Goal: Transaction & Acquisition: Purchase product/service

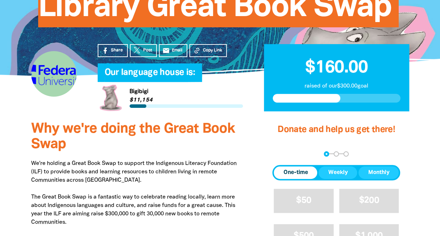
scroll to position [210, 0]
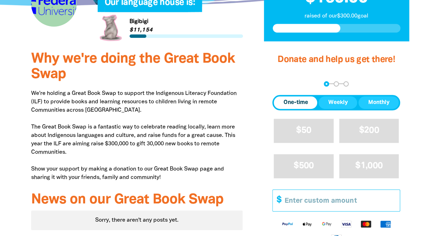
click at [290, 198] on input "Other Amount" at bounding box center [340, 200] width 120 height 21
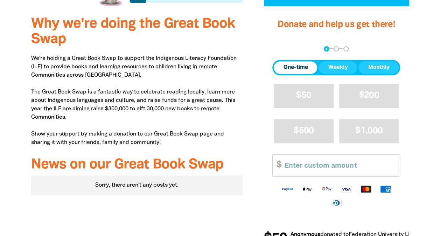
scroll to position [280, 0]
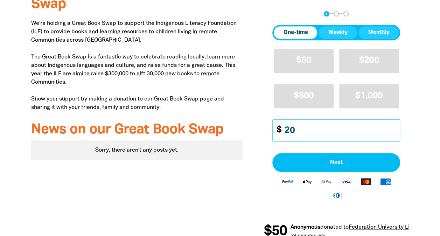
drag, startPoint x: 305, startPoint y: 131, endPoint x: 254, endPoint y: 125, distance: 50.7
click at [255, 126] on div "Donate and help us get there! arrow_back Back Step 1 Step 2 Step 3 One-time Wee…" at bounding box center [336, 111] width 166 height 275
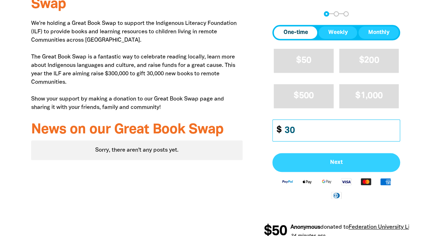
type input "30"
click at [329, 158] on button "Next" at bounding box center [336, 162] width 128 height 19
select select "AU"
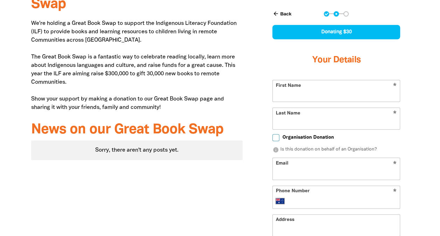
click at [329, 82] on input "First Name" at bounding box center [336, 90] width 127 height 21
type input "[PERSON_NAME]"
type input "[EMAIL_ADDRESS][DOMAIN_NAME]"
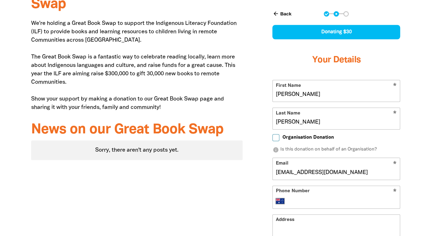
type input "[STREET_ADDRESS][PERSON_NAME]"
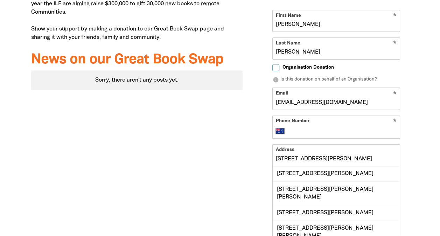
scroll to position [385, 0]
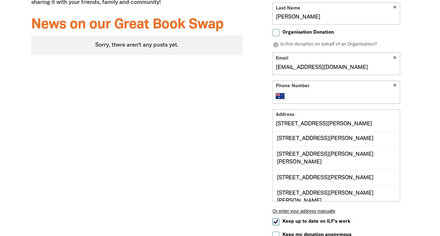
click at [316, 97] on input "Phone Number" at bounding box center [343, 96] width 107 height 8
click at [254, 114] on div "Donate and help us get there! arrow_back Back Step 1 Step 2 Step 3 Donating $30…" at bounding box center [336, 90] width 166 height 443
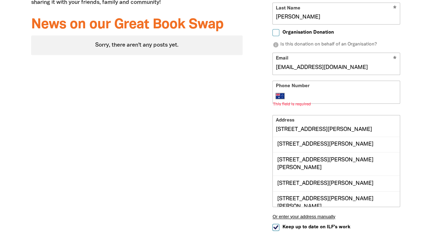
click at [302, 97] on input "Phone Number" at bounding box center [343, 96] width 107 height 8
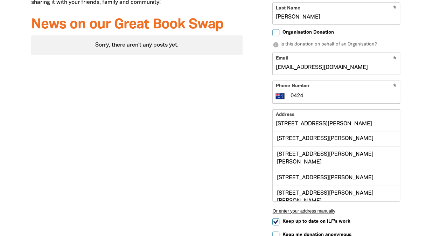
scroll to position [7, 0]
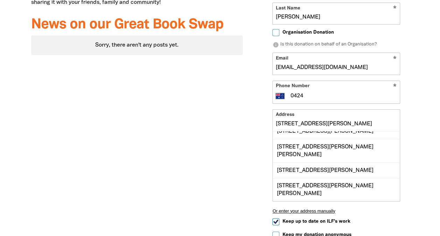
type input "0424"
click at [243, 171] on div "Why we're doing the Great Book Swap We're holding a Great Book Swap to support …" at bounding box center [137, 90] width 233 height 443
click at [428, 129] on div "Why we're doing the Great Book Swap We're holding a Great Book Swap to support …" at bounding box center [220, 90] width 420 height 443
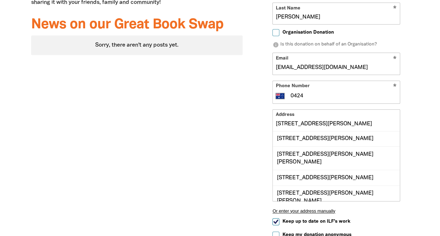
click at [347, 119] on input "[STREET_ADDRESS][PERSON_NAME]" at bounding box center [336, 120] width 127 height 21
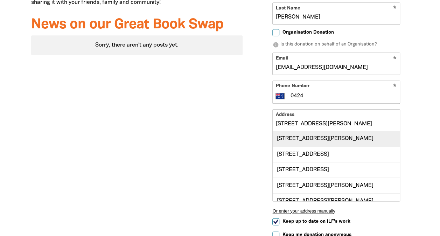
click at [345, 137] on div "[STREET_ADDRESS][PERSON_NAME]" at bounding box center [336, 138] width 127 height 15
type input "[STREET_ADDRESS][PERSON_NAME]"
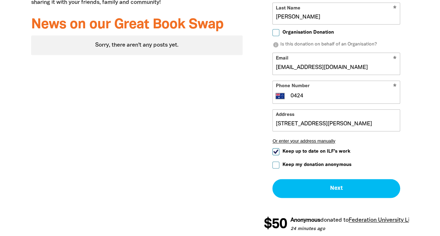
click at [280, 166] on label "Keep my donation anonymous" at bounding box center [311, 164] width 79 height 7
click at [279, 166] on input "Keep my donation anonymous" at bounding box center [275, 164] width 7 height 7
click at [280, 162] on label "Keep my donation anonymous" at bounding box center [311, 164] width 79 height 7
click at [279, 162] on input "Keep my donation anonymous" at bounding box center [275, 164] width 7 height 7
checkbox input "false"
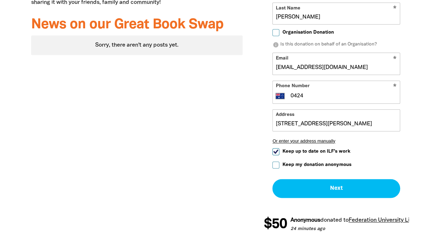
scroll to position [315, 0]
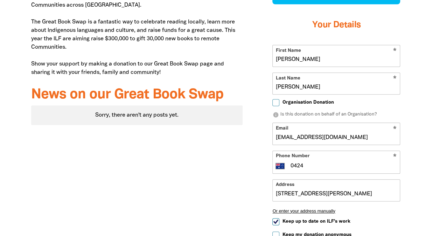
click at [344, 59] on input "[PERSON_NAME]" at bounding box center [336, 55] width 127 height 21
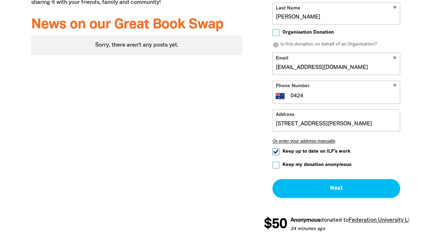
type input "NAS"
click at [320, 96] on input "0424" at bounding box center [343, 96] width 107 height 8
click at [181, 124] on div "Why we're doing the Great Book Swap We're holding a Great Book Swap to support …" at bounding box center [137, 55] width 233 height 373
